Goal: Information Seeking & Learning: Find specific page/section

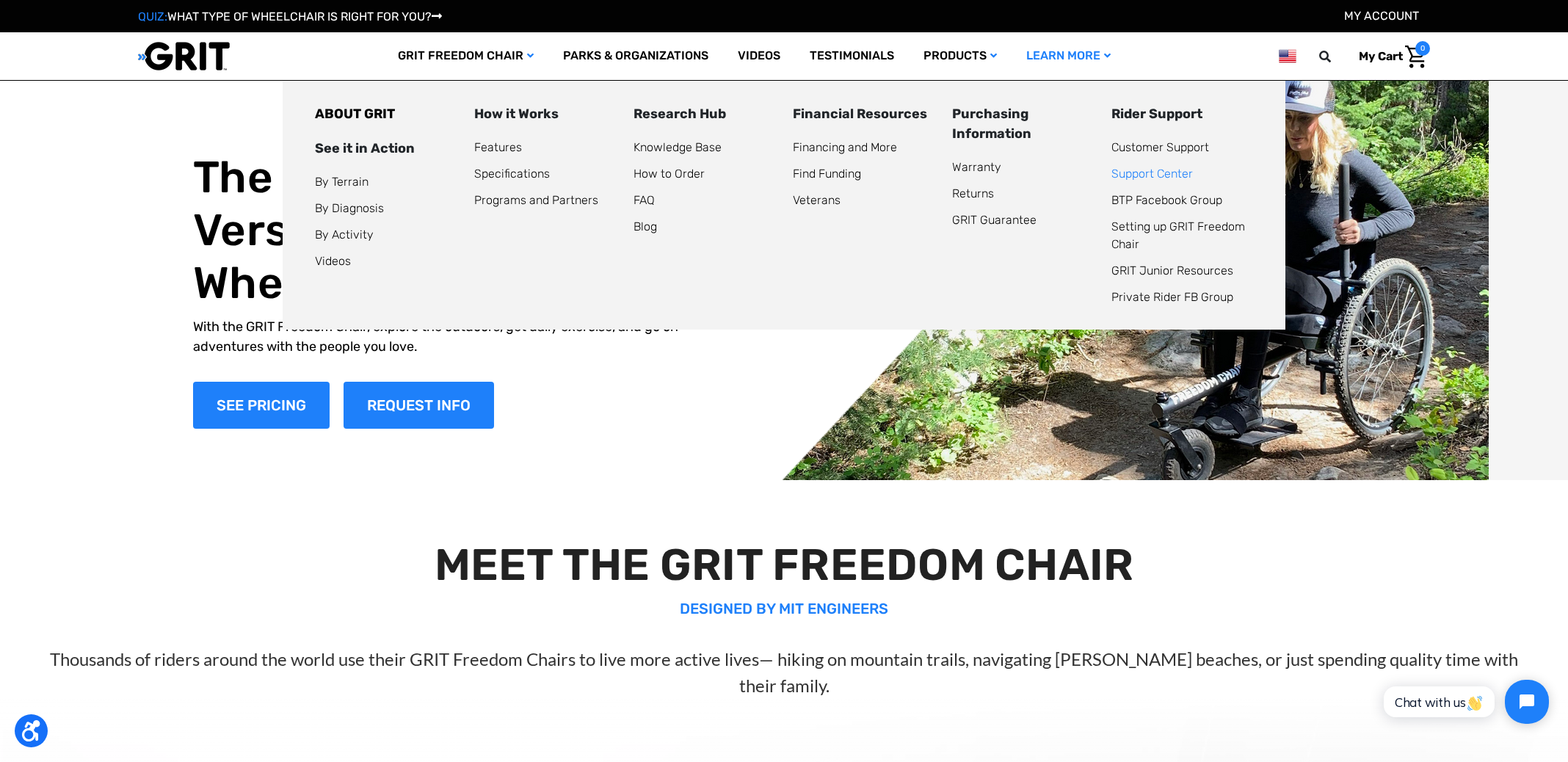
click at [1117, 170] on link "Support Center" at bounding box center [1152, 174] width 82 height 14
